Goal: Task Accomplishment & Management: Manage account settings

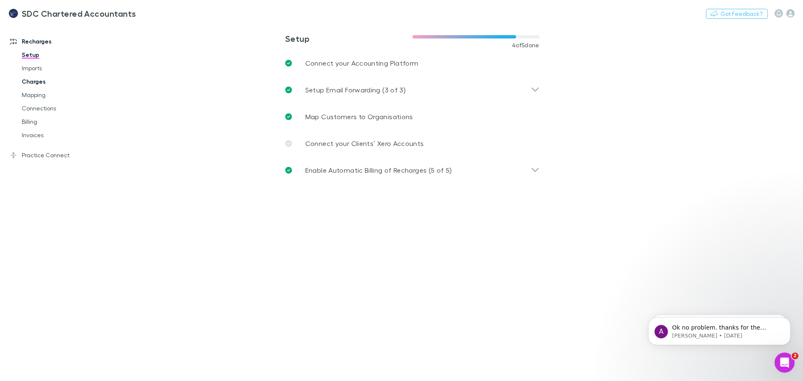
click at [34, 81] on link "Charges" at bounding box center [63, 81] width 100 height 13
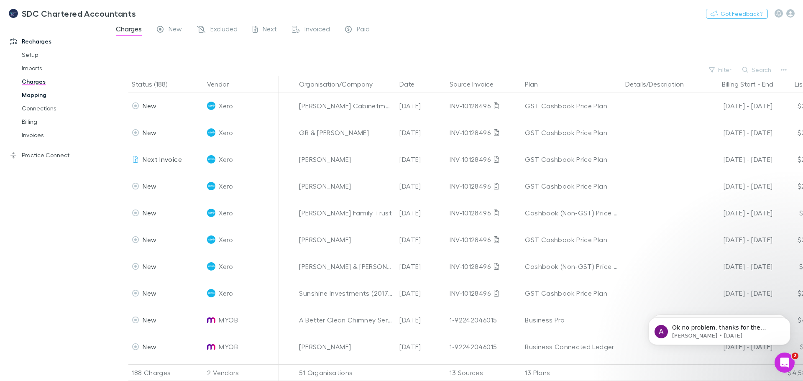
click at [35, 92] on link "Mapping" at bounding box center [63, 94] width 100 height 13
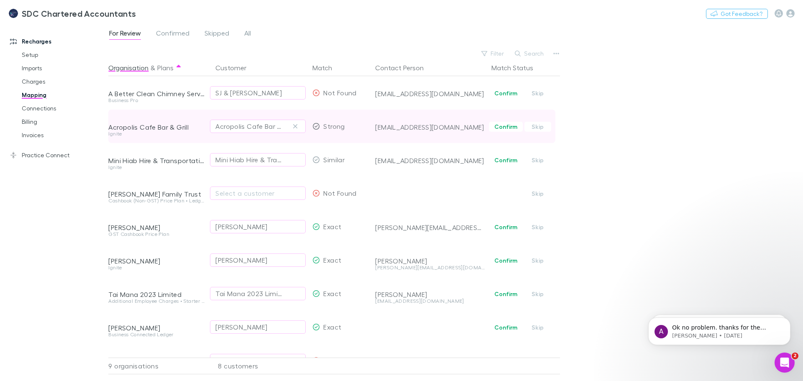
click at [506, 125] on button "Confirm" at bounding box center [506, 127] width 34 height 10
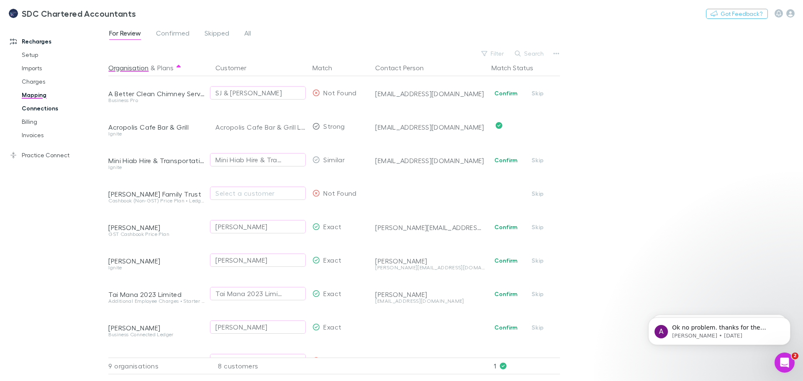
click at [36, 105] on link "Connections" at bounding box center [63, 108] width 100 height 13
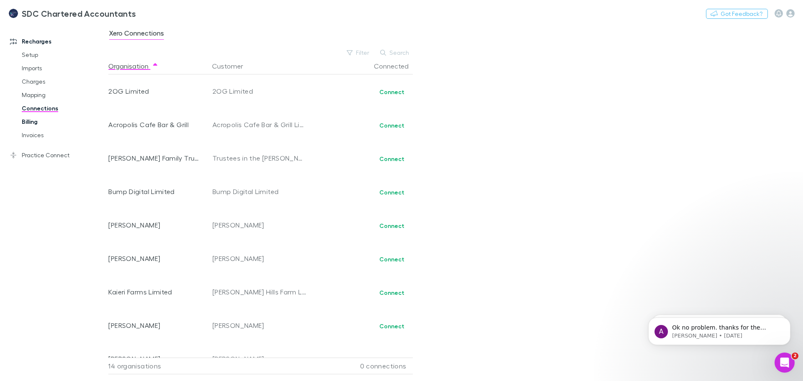
click at [29, 120] on link "Billing" at bounding box center [63, 121] width 100 height 13
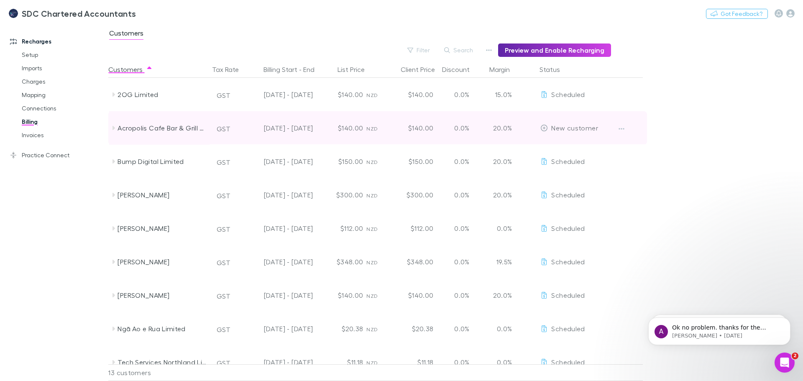
click at [114, 128] on icon at bounding box center [114, 128] width 3 height 4
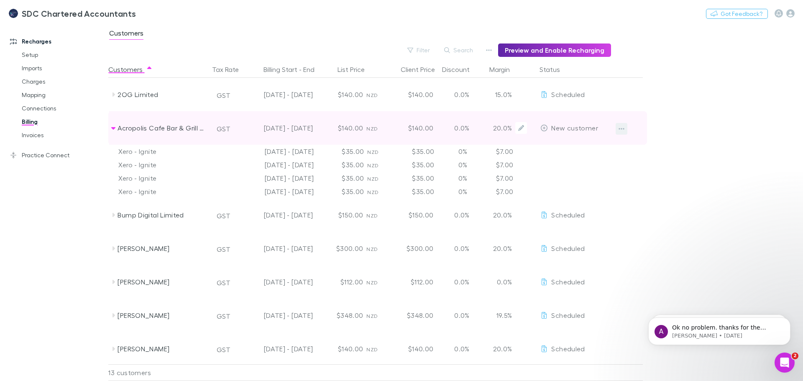
click at [617, 130] on button "button" at bounding box center [622, 129] width 12 height 12
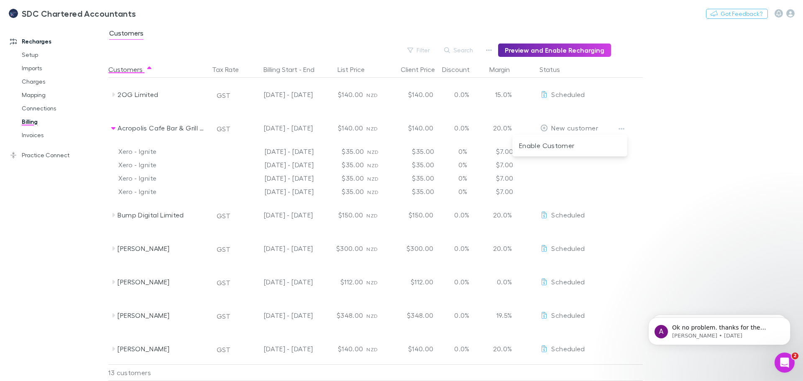
click at [544, 129] on div at bounding box center [401, 190] width 803 height 381
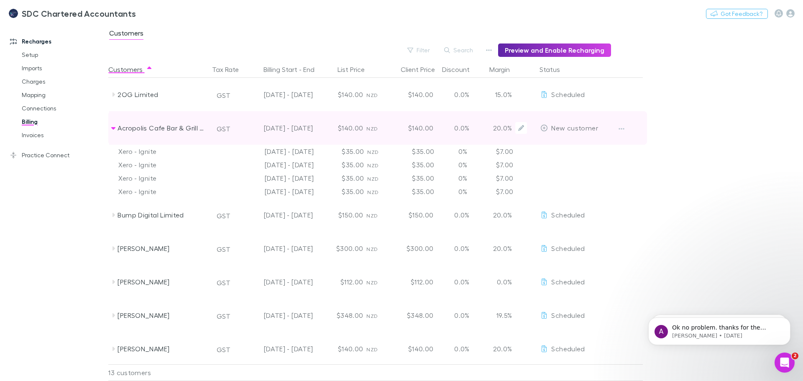
click at [545, 130] on icon at bounding box center [545, 128] width 8 height 7
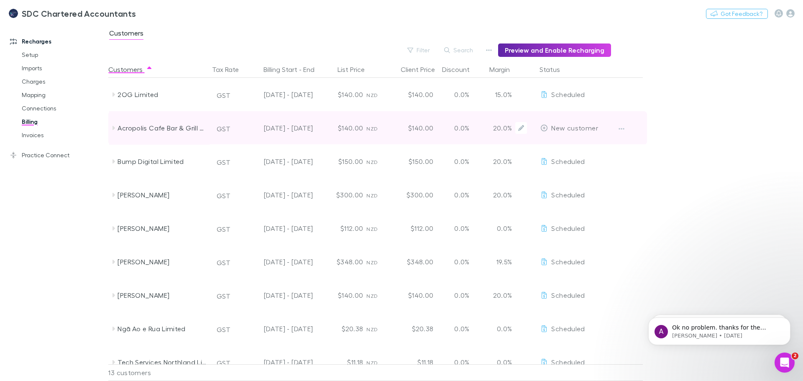
click at [545, 130] on icon at bounding box center [545, 128] width 8 height 7
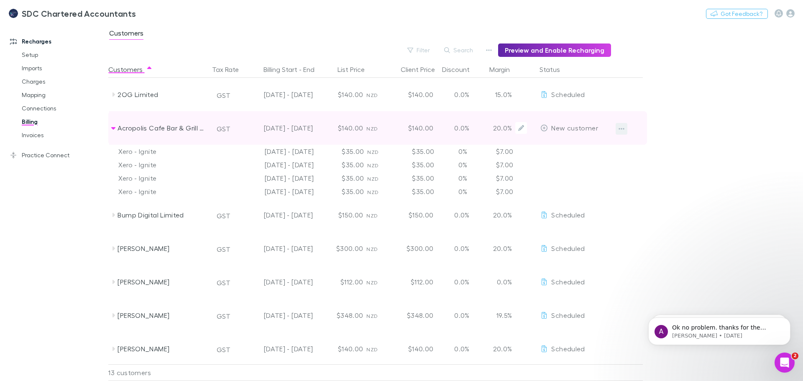
click at [621, 129] on icon "button" at bounding box center [622, 129] width 6 height 2
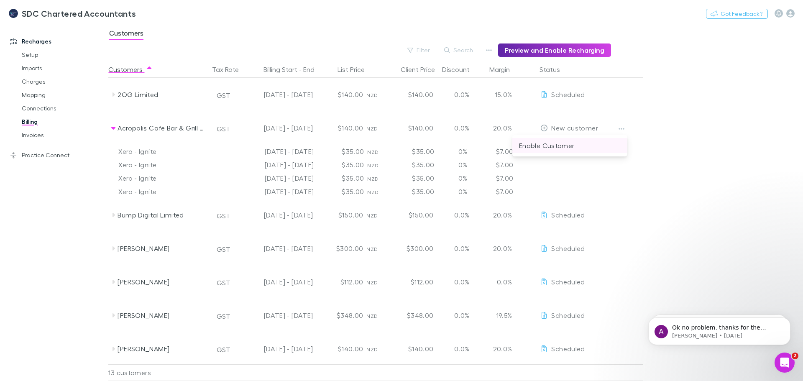
click at [578, 146] on p "Enable Customer" at bounding box center [570, 146] width 102 height 10
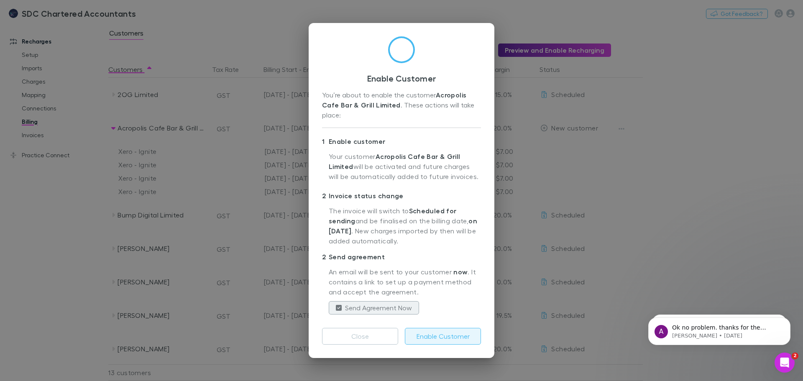
click at [429, 337] on button "Enable Customer" at bounding box center [443, 336] width 76 height 17
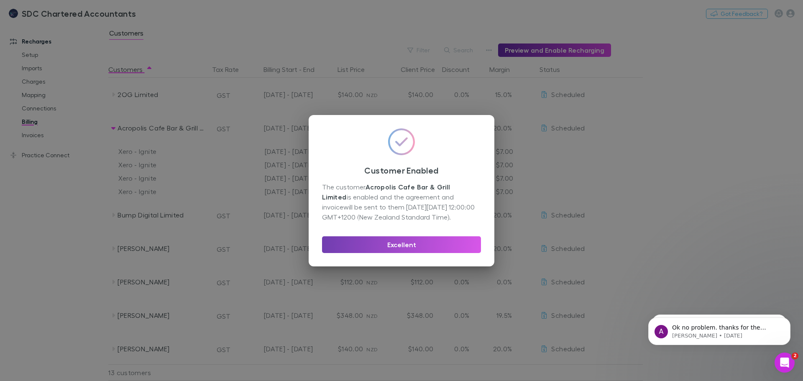
click at [392, 244] on button "Excellent" at bounding box center [401, 244] width 159 height 17
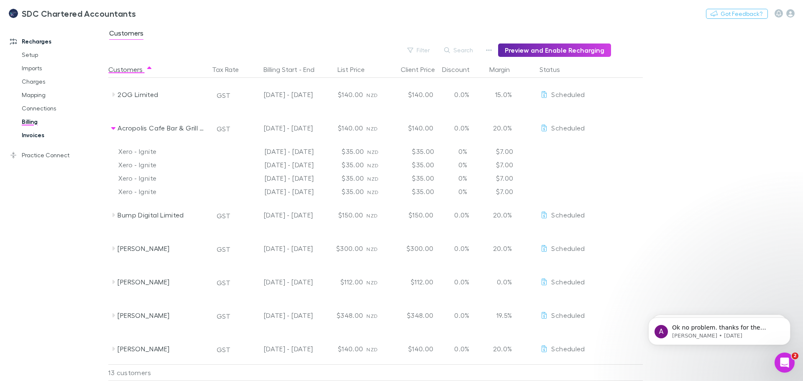
click at [31, 134] on link "Invoices" at bounding box center [63, 134] width 100 height 13
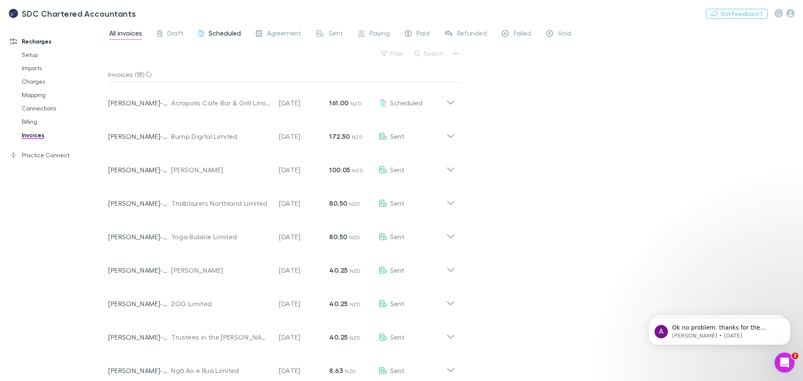
click at [214, 29] on span "Scheduled" at bounding box center [225, 34] width 32 height 11
